Goal: Transaction & Acquisition: Purchase product/service

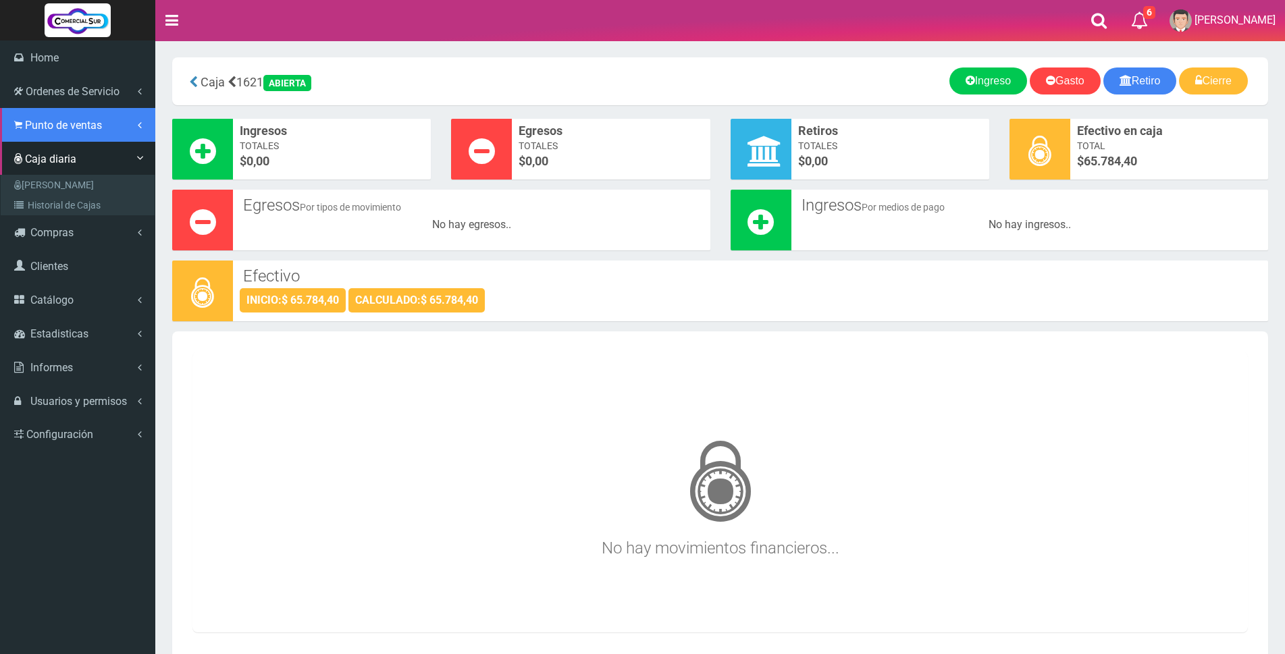
click at [51, 120] on span "Punto de ventas" at bounding box center [63, 125] width 77 height 13
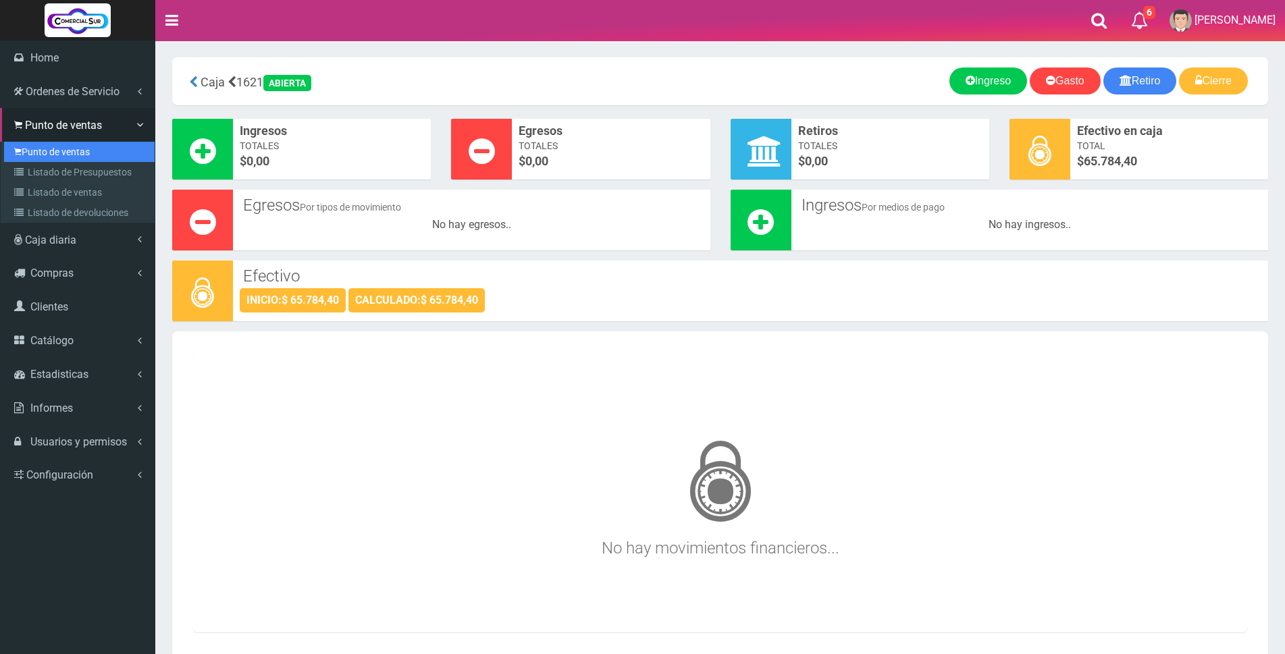
click at [91, 147] on link "Punto de ventas" at bounding box center [79, 152] width 151 height 20
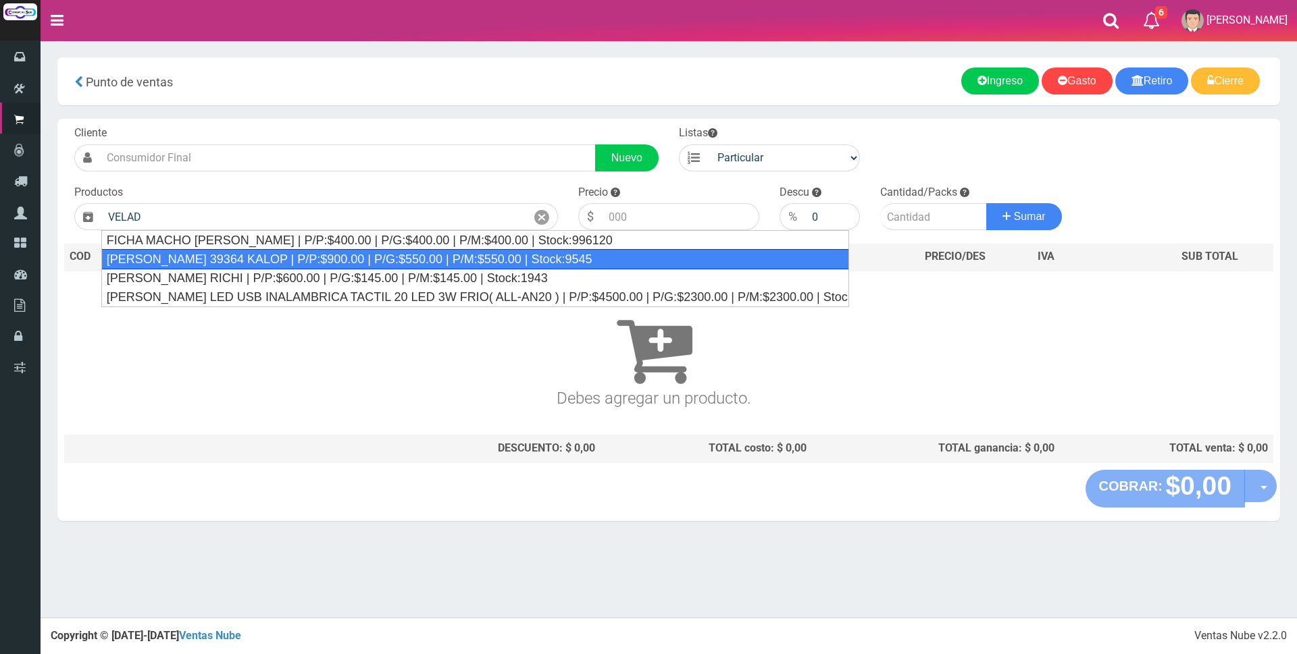
click at [202, 262] on div "[PERSON_NAME] 39364 KALOP | P/P:$900.00 | P/G:$550.00 | P/M:$550.00 | Stock:9545" at bounding box center [475, 259] width 748 height 20
type input "[PERSON_NAME] 39364 KALOP | P/P:$900.00 | P/G:$550.00 | P/M:$550.00 | Stock:9545"
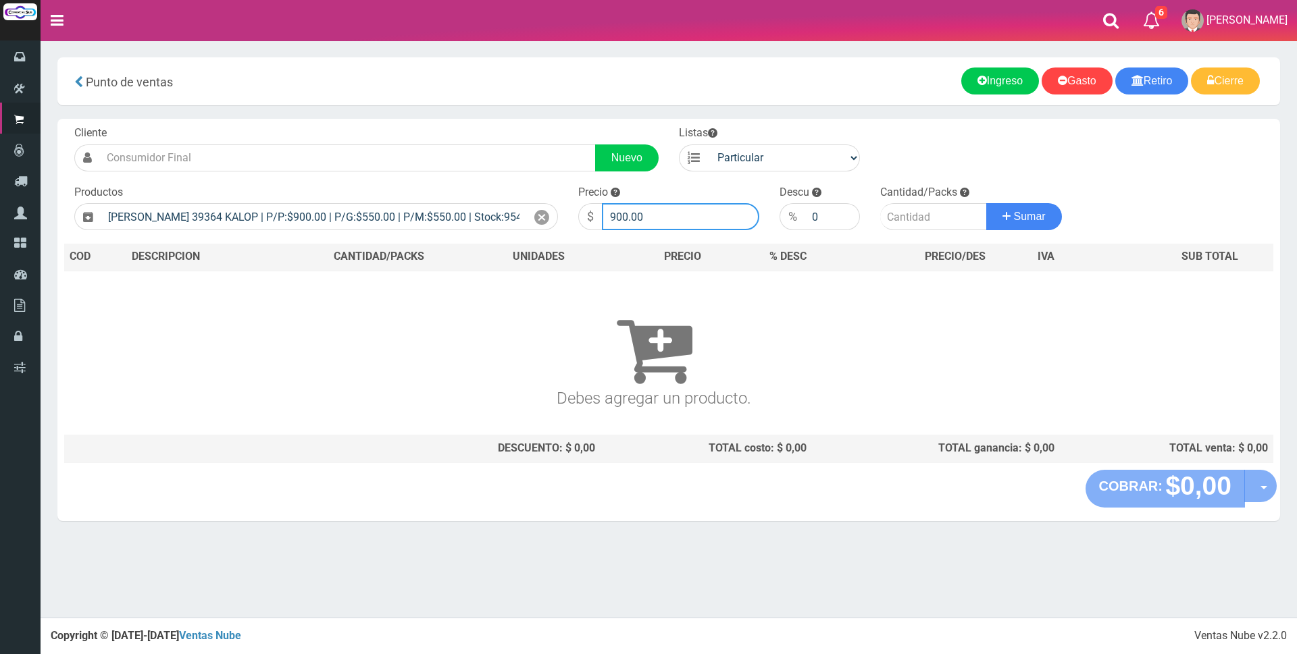
click at [688, 213] on input "900.00" at bounding box center [680, 216] width 157 height 27
type input "9"
type input "3000"
click at [889, 213] on input "number" at bounding box center [933, 216] width 107 height 27
type input "1"
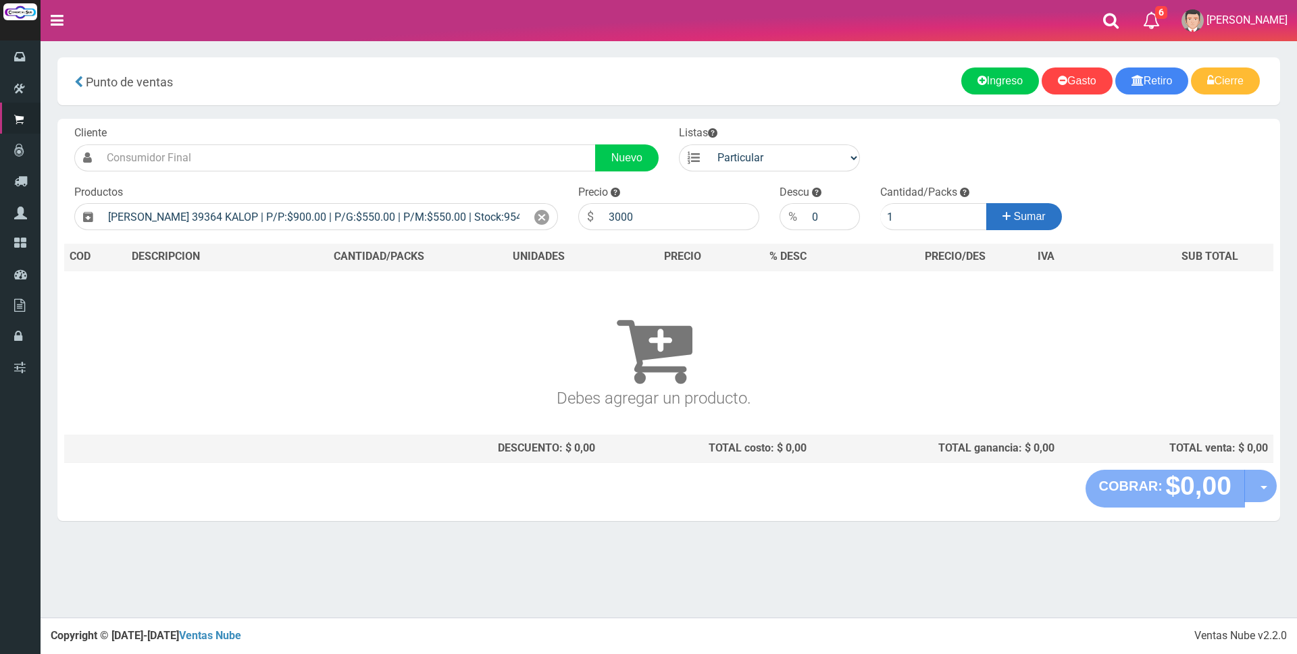
click at [1026, 221] on span "Sumar" at bounding box center [1030, 216] width 32 height 11
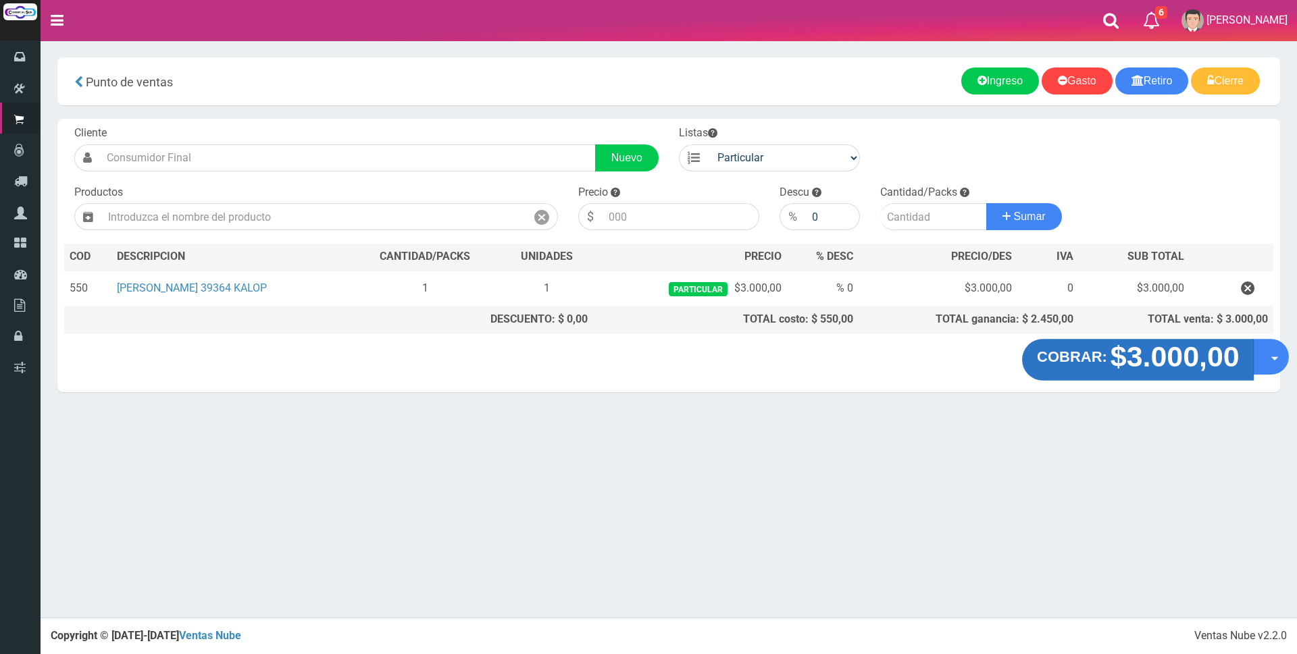
click at [1153, 367] on strong "$3.000,00" at bounding box center [1173, 357] width 129 height 32
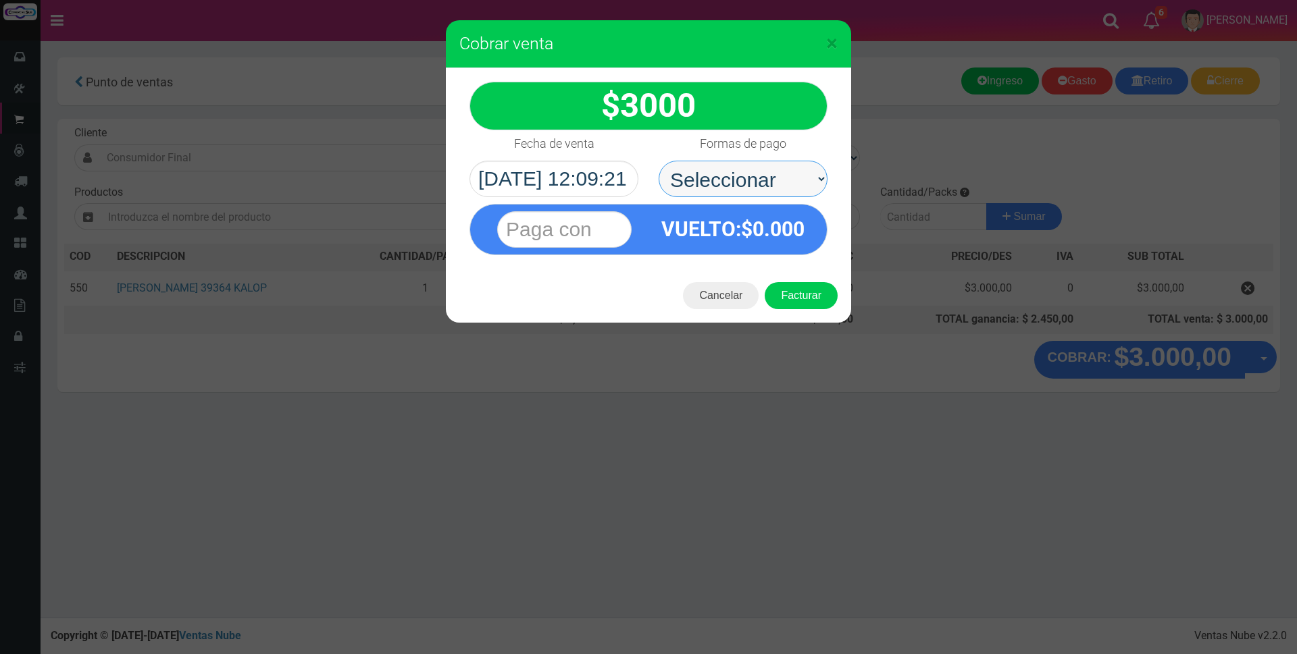
click at [790, 178] on select "Seleccionar Efectivo Tarjeta de Crédito Depósito Débito" at bounding box center [742, 179] width 169 height 36
select select "Efectivo"
click at [658, 161] on select "Seleccionar Efectivo Tarjeta de Crédito Depósito Débito" at bounding box center [742, 179] width 169 height 36
click at [619, 232] on input "text" at bounding box center [564, 229] width 134 height 36
type input "2"
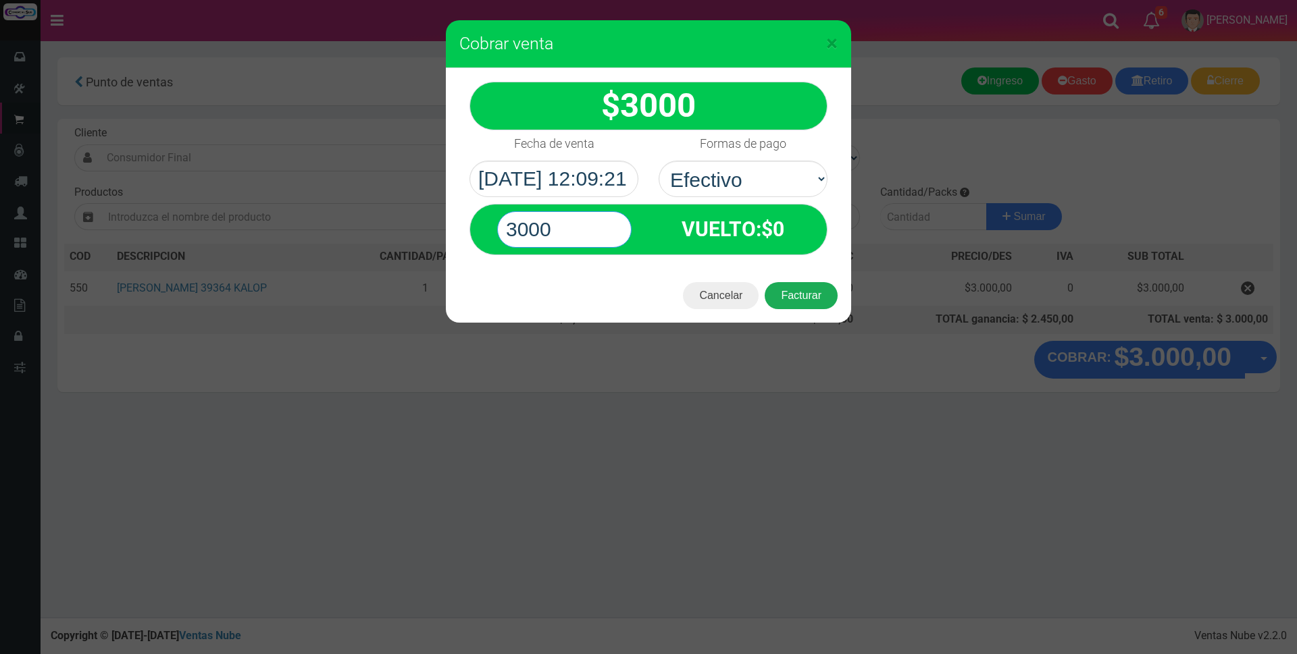
type input "3000"
click at [813, 290] on button "Facturar" at bounding box center [800, 295] width 73 height 27
